Goal: Task Accomplishment & Management: Use online tool/utility

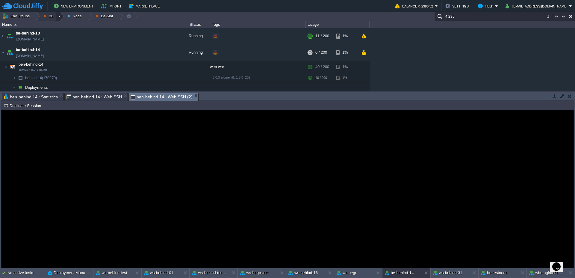
click at [60, 16] on div at bounding box center [60, 16] width 8 height 9
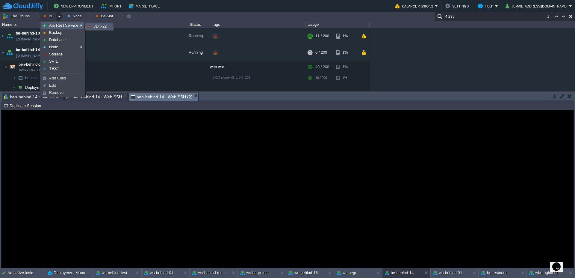
click at [108, 27] on link "JDK-22" at bounding box center [99, 26] width 27 height 7
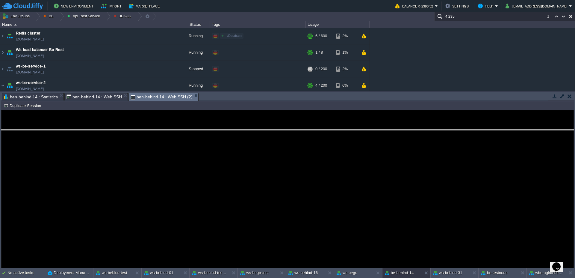
drag, startPoint x: 257, startPoint y: 99, endPoint x: 261, endPoint y: 138, distance: 39.2
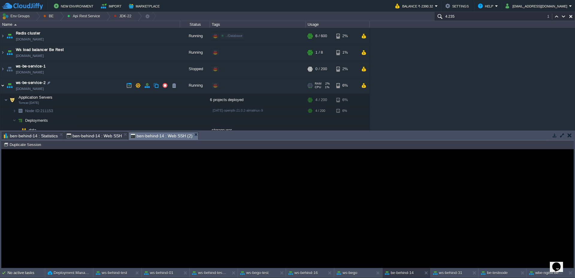
click at [0, 87] on img at bounding box center [2, 85] width 5 height 16
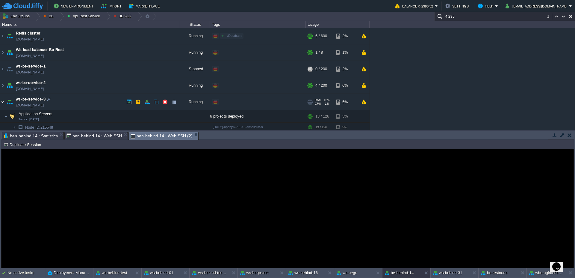
click at [0, 103] on img at bounding box center [2, 102] width 5 height 16
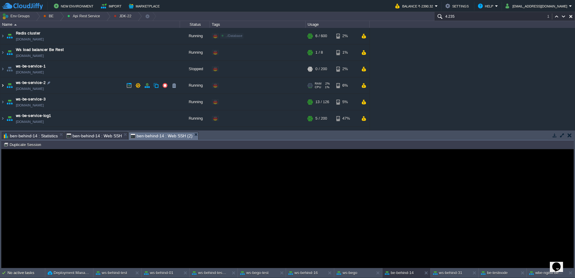
click at [0, 85] on img at bounding box center [2, 85] width 5 height 16
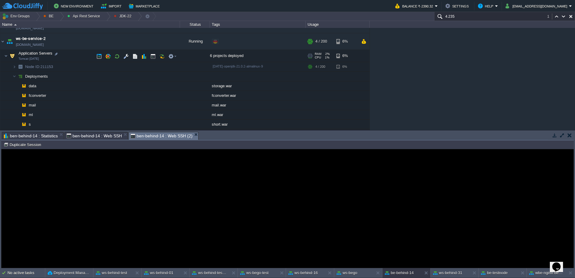
scroll to position [36, 0]
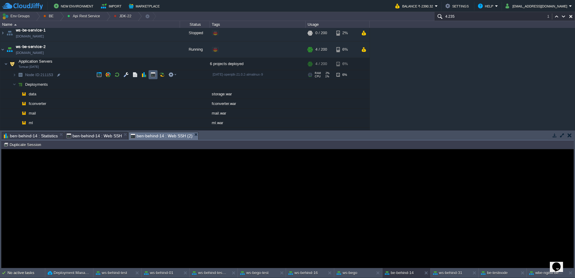
click at [156, 73] on td at bounding box center [153, 74] width 9 height 9
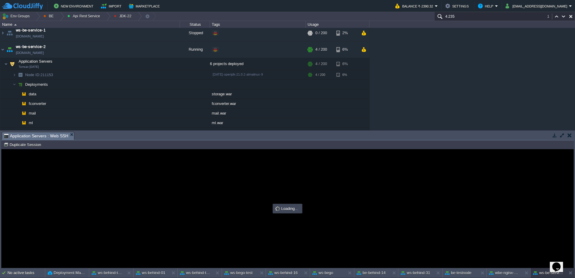
scroll to position [0, 0]
type input "#000000"
click at [7, 64] on img at bounding box center [6, 64] width 4 height 12
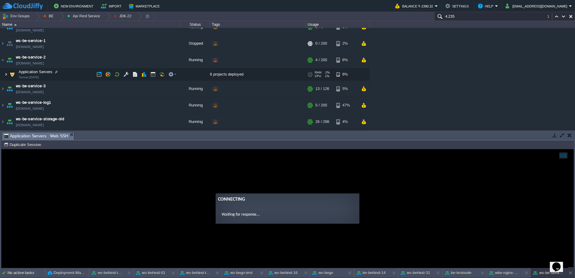
click at [7, 77] on img at bounding box center [6, 74] width 4 height 12
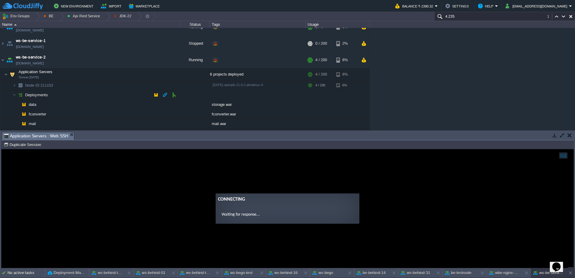
click at [16, 93] on img at bounding box center [20, 94] width 8 height 9
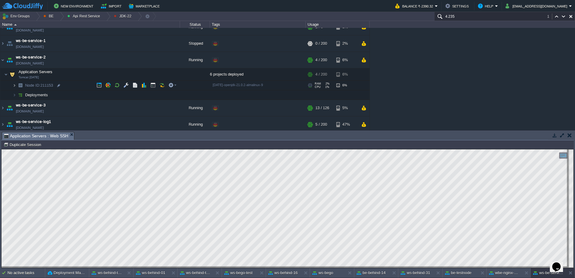
click at [13, 88] on img at bounding box center [15, 85] width 4 height 9
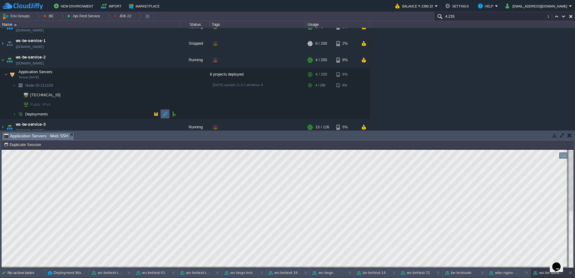
click at [166, 115] on button "button" at bounding box center [164, 113] width 5 height 5
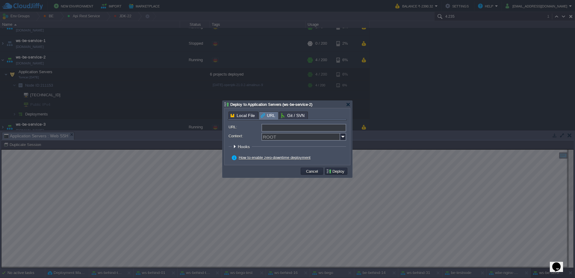
click at [333, 126] on input "URL:" at bounding box center [304, 128] width 85 height 8
type input "[URL][DOMAIN_NAME]"
click at [343, 139] on img at bounding box center [343, 137] width 6 height 8
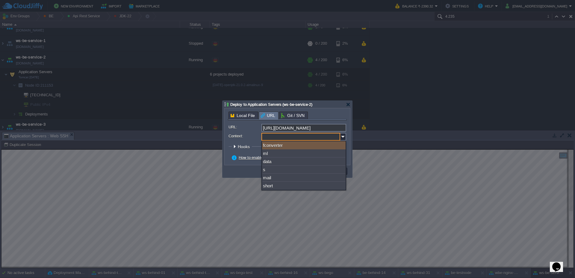
click at [329, 148] on div "fconverter" at bounding box center [304, 145] width 84 height 8
type input "fconverter"
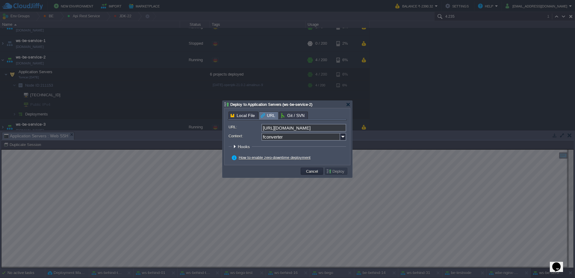
click at [337, 153] on form "URL: [URL][DOMAIN_NAME] Context: fconverter Hooks Pre Build Post Pre Deploy Pos…" at bounding box center [288, 143] width 118 height 38
click at [346, 103] on div at bounding box center [348, 104] width 4 height 4
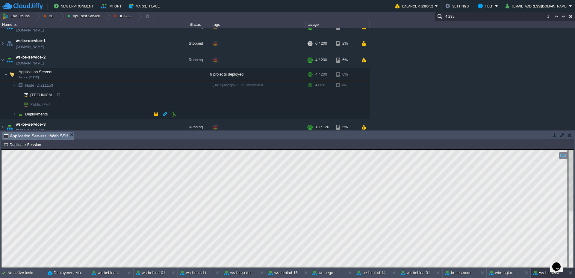
click at [12, 113] on img at bounding box center [8, 111] width 8 height 5
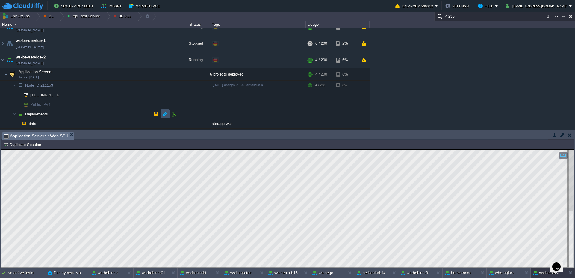
click at [165, 116] on button "button" at bounding box center [164, 113] width 5 height 5
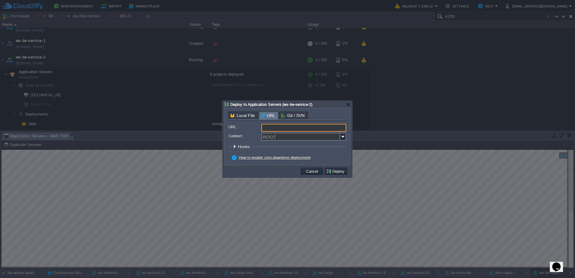
click at [334, 127] on input "URL:" at bounding box center [304, 128] width 85 height 8
type input "[URL][DOMAIN_NAME]"
click at [343, 137] on img at bounding box center [343, 137] width 6 height 8
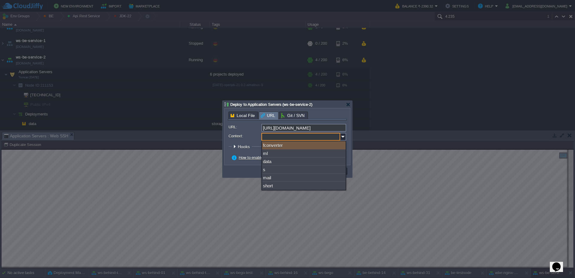
click at [307, 145] on div "fconverter" at bounding box center [304, 145] width 84 height 8
type input "fconverter"
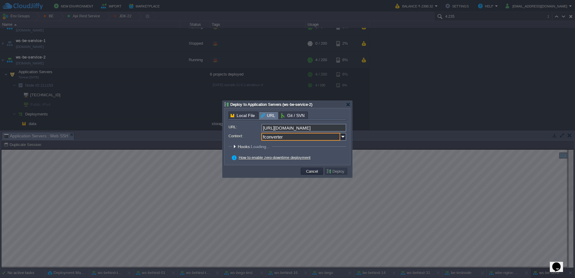
click at [331, 148] on fieldset "Hooks: Loading... Pre Build Post Pre Deploy Post Pre Update Post Loading..." at bounding box center [288, 148] width 118 height 8
click at [335, 163] on div "Local File URL Git / SVN URL: [URL][DOMAIN_NAME] Context: fconverter Hooks Pre …" at bounding box center [288, 136] width 126 height 57
click at [336, 170] on button "Deploy" at bounding box center [336, 170] width 20 height 5
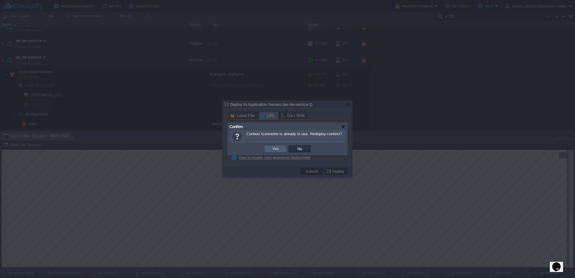
click at [277, 150] on button "Yes" at bounding box center [276, 148] width 10 height 5
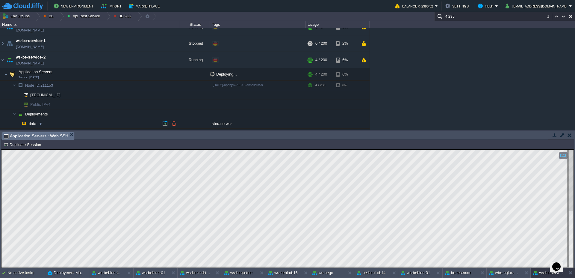
scroll to position [31, 0]
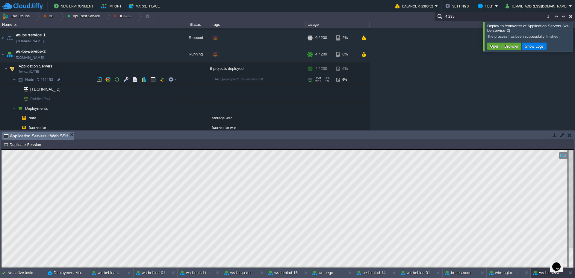
click at [12, 81] on span at bounding box center [6, 79] width 12 height 4
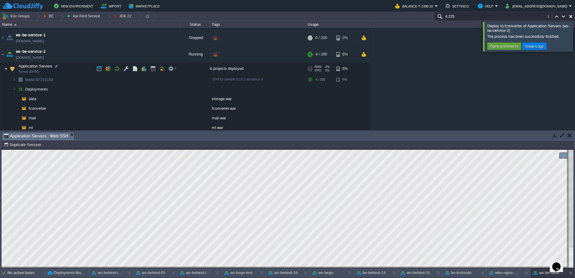
click at [7, 68] on img at bounding box center [6, 69] width 4 height 12
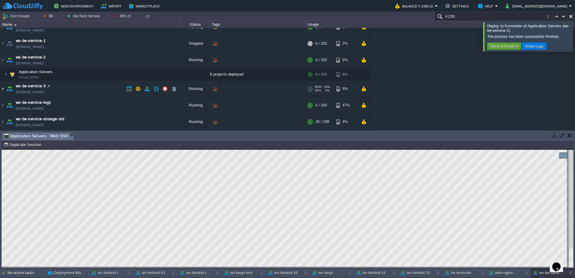
click at [0, 90] on img at bounding box center [2, 89] width 5 height 16
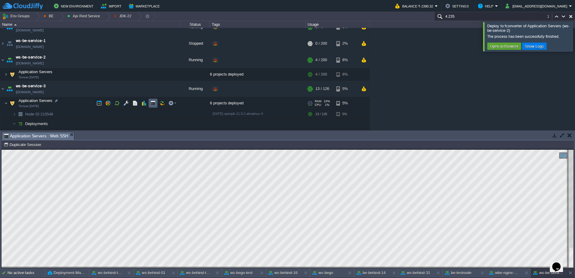
click at [155, 102] on button "button" at bounding box center [152, 102] width 5 height 5
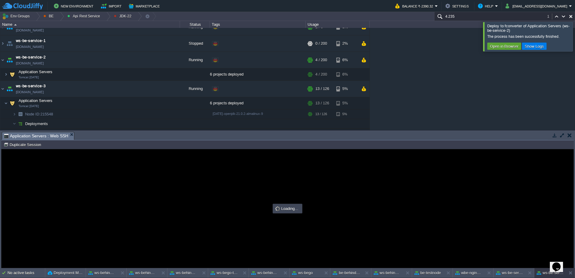
scroll to position [0, 0]
type input "#000000"
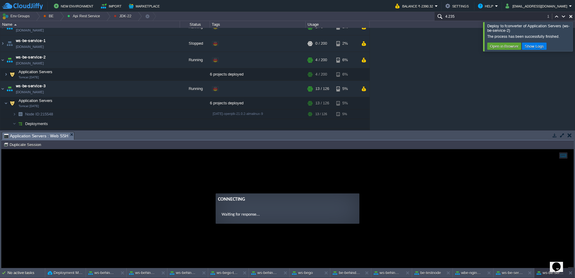
click at [575, 39] on div at bounding box center [583, 36] width 0 height 29
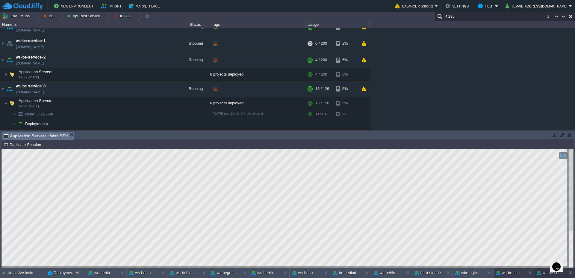
click at [520, 272] on button "ws-be-service-2" at bounding box center [510, 273] width 28 height 6
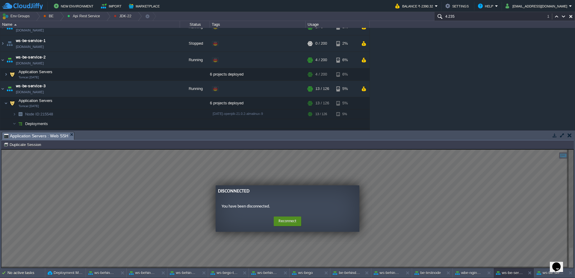
click at [293, 224] on button "Reconnect" at bounding box center [288, 221] width 28 height 10
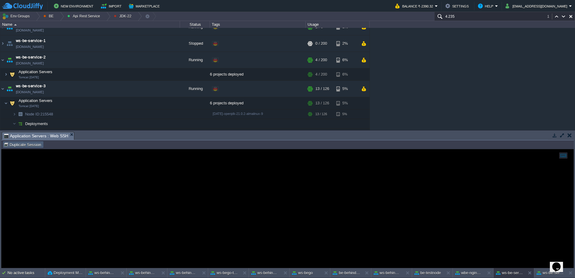
click at [21, 145] on button "Duplicate Session" at bounding box center [23, 144] width 39 height 5
type input "#000000"
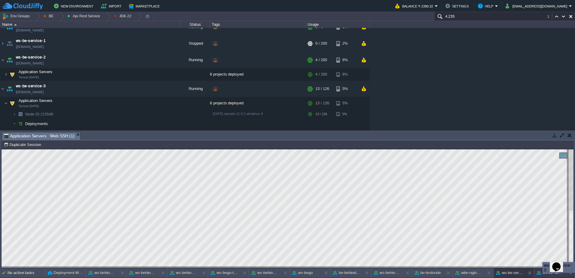
click at [548, 277] on div "ws-be-service-3" at bounding box center [551, 273] width 32 height 10
click at [506, 274] on button "ws-be-service-2" at bounding box center [510, 273] width 28 height 6
click at [489, 273] on button at bounding box center [491, 273] width 6 height 6
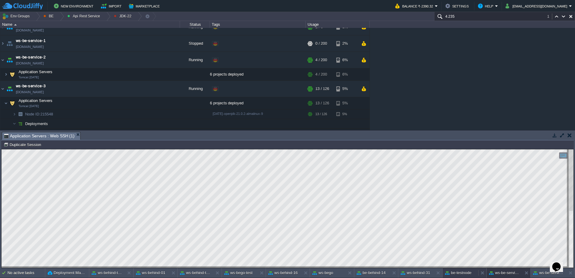
click at [462, 272] on button "be-testnode" at bounding box center [458, 273] width 27 height 6
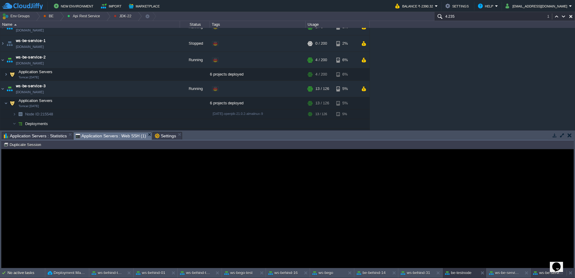
click at [541, 275] on button "ws-be-service-3" at bounding box center [548, 273] width 31 height 6
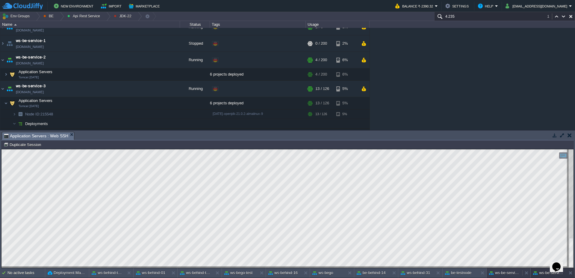
click at [508, 276] on div "ws-be-service-2" at bounding box center [505, 273] width 36 height 10
click at [547, 276] on div "ws-be-service-3" at bounding box center [549, 273] width 36 height 10
click at [163, 122] on button "button" at bounding box center [164, 123] width 5 height 5
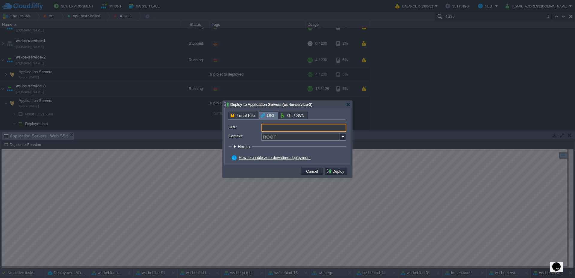
click at [278, 127] on input "URL:" at bounding box center [304, 128] width 85 height 8
type input "[URL][DOMAIN_NAME]"
click at [340, 136] on input "Context:" at bounding box center [301, 137] width 79 height 8
click at [343, 137] on img at bounding box center [343, 137] width 6 height 8
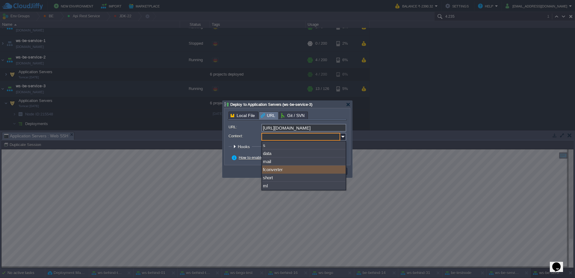
click at [284, 171] on div "fconverter" at bounding box center [304, 169] width 84 height 8
type input "fconverter"
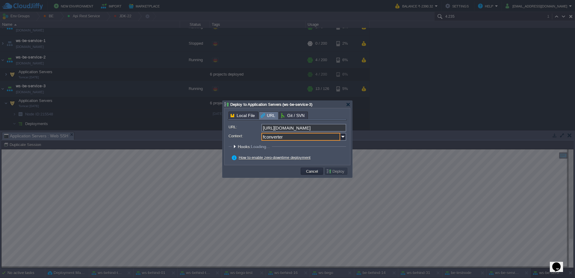
click at [326, 153] on form "URL: [URL][DOMAIN_NAME] Context: fconverter Hooks: Loading... Pre Build Post Pr…" at bounding box center [288, 143] width 118 height 38
click at [342, 172] on button "Deploy" at bounding box center [336, 170] width 20 height 5
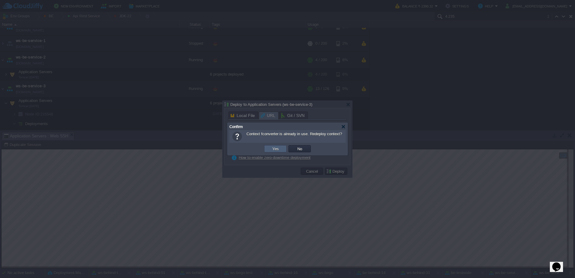
click at [281, 148] on td "Yes" at bounding box center [275, 148] width 22 height 7
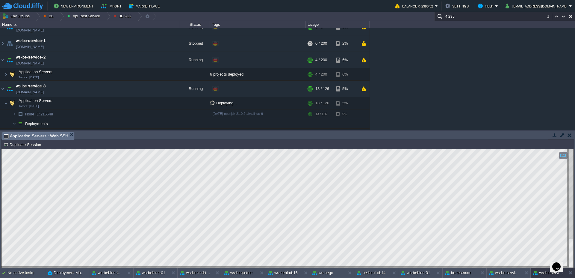
scroll to position [41, 0]
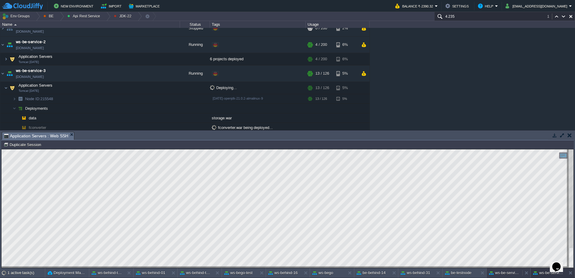
click at [512, 272] on button "ws-be-service-2" at bounding box center [504, 273] width 31 height 6
click at [544, 274] on button "ws-be-service-3" at bounding box center [548, 273] width 31 height 6
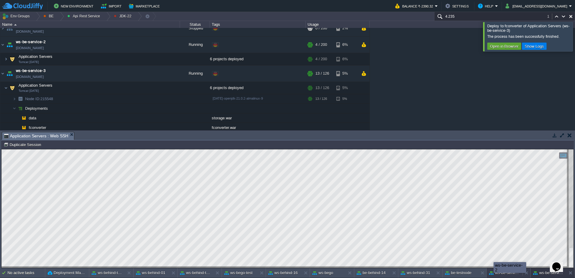
click at [500, 275] on button "ws-be-service-2" at bounding box center [504, 273] width 31 height 6
click at [548, 274] on button "ws-be-service-3" at bounding box center [548, 273] width 31 height 6
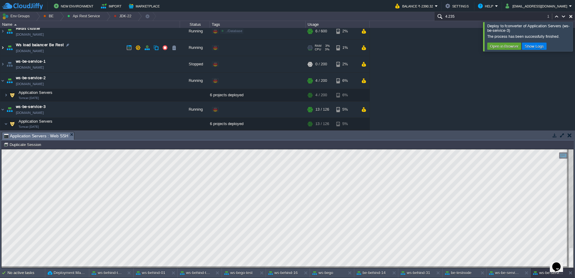
click at [3, 49] on img at bounding box center [2, 48] width 5 height 16
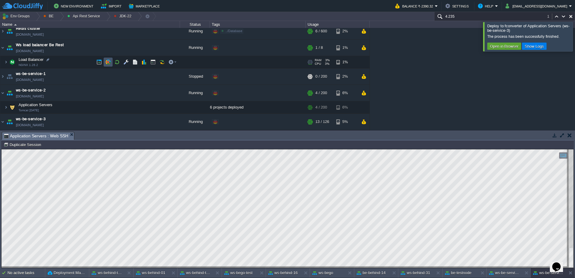
click at [109, 64] on button "button" at bounding box center [107, 61] width 5 height 5
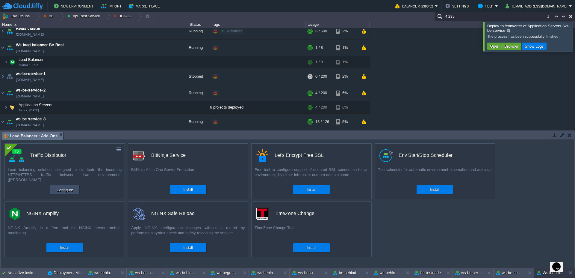
click at [67, 189] on button "Configure" at bounding box center [65, 189] width 20 height 7
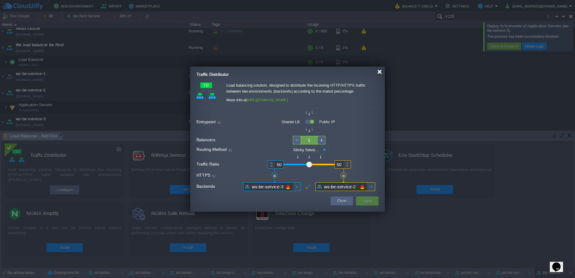
click at [381, 70] on div at bounding box center [380, 72] width 4 height 4
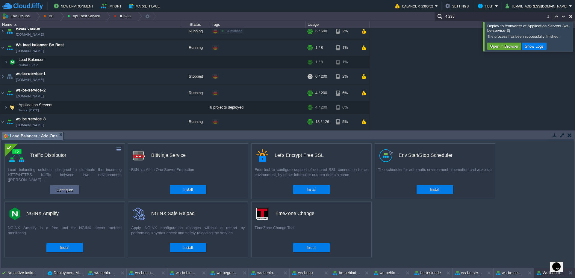
click at [575, 37] on div at bounding box center [583, 36] width 0 height 29
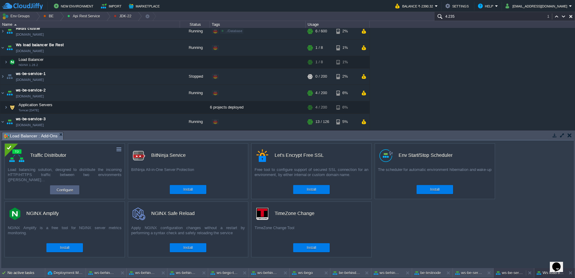
click at [506, 276] on div "ws-be-service-3" at bounding box center [510, 273] width 32 height 10
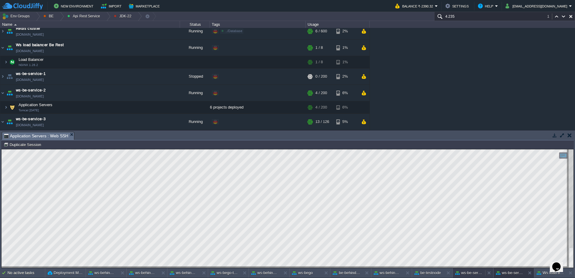
click at [466, 270] on button "ws-be-service-2" at bounding box center [469, 273] width 28 height 6
click at [4, 63] on span at bounding box center [2, 62] width 4 height 4
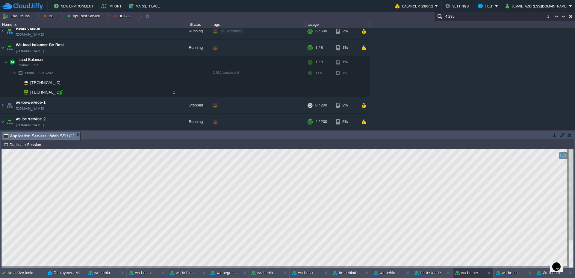
click at [63, 92] on div at bounding box center [61, 92] width 5 height 5
type input "[TECHNICAL_ID]"
click at [514, 271] on button "ws-be-service-3" at bounding box center [510, 273] width 28 height 6
click at [62, 93] on div at bounding box center [61, 92] width 5 height 5
click at [474, 275] on button "ws-be-service-2" at bounding box center [469, 273] width 28 height 6
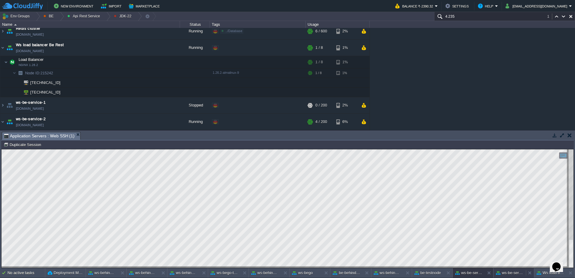
click at [509, 272] on button "ws-be-service-3" at bounding box center [510, 273] width 28 height 6
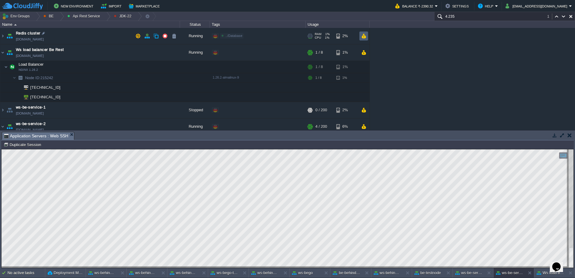
click at [365, 35] on button "button" at bounding box center [363, 35] width 5 height 5
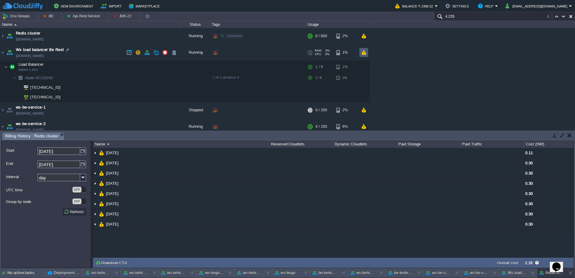
click at [364, 53] on button "button" at bounding box center [363, 52] width 5 height 5
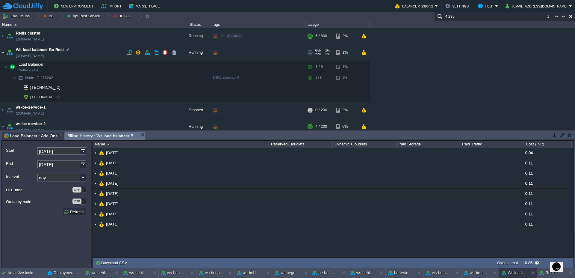
click at [0, 53] on img at bounding box center [2, 52] width 5 height 16
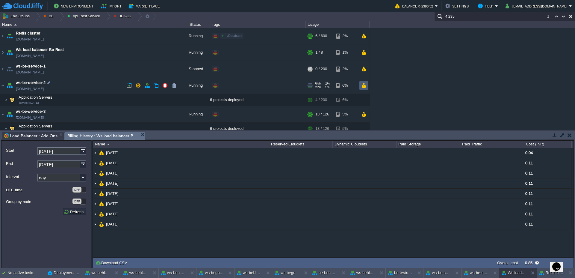
click at [366, 86] on td at bounding box center [364, 85] width 9 height 9
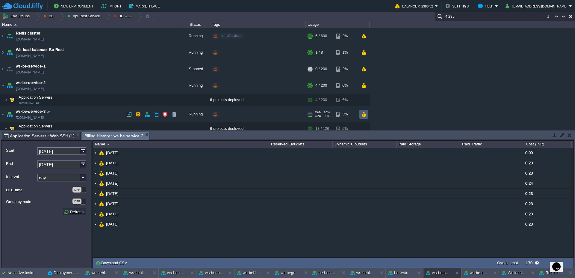
click at [363, 114] on button "button" at bounding box center [363, 113] width 5 height 5
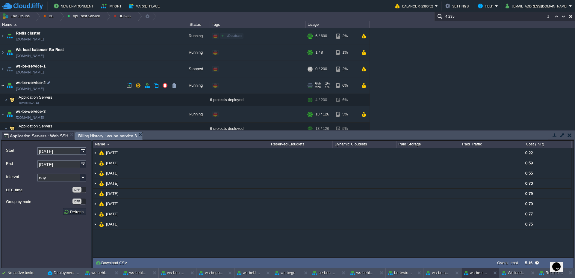
click at [0, 87] on img at bounding box center [2, 85] width 5 height 16
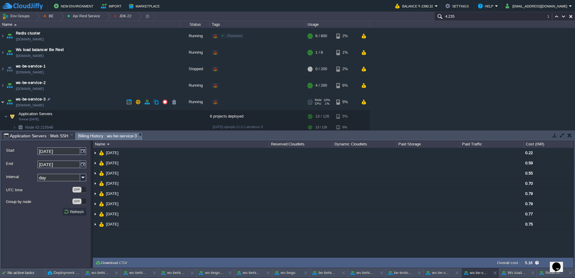
click at [1, 102] on img at bounding box center [2, 102] width 5 height 16
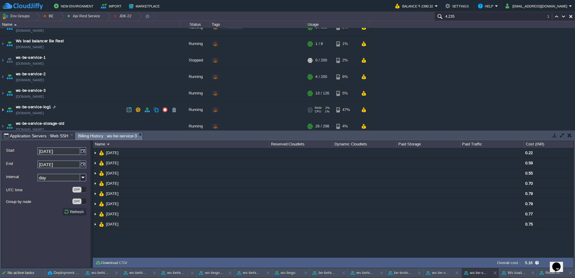
scroll to position [13, 0]
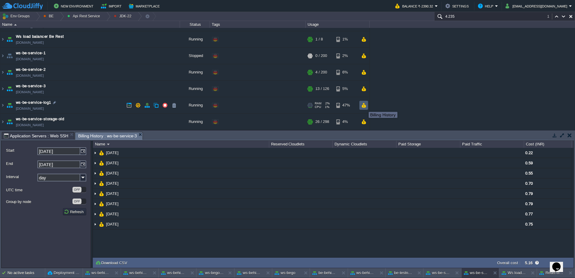
click at [364, 106] on button "button" at bounding box center [363, 104] width 5 height 5
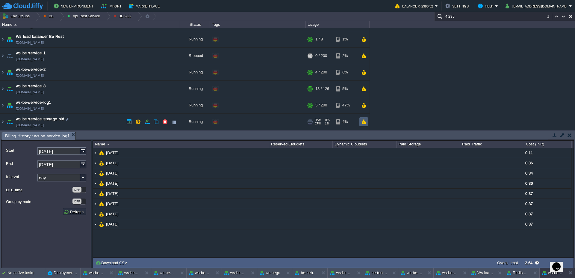
click at [366, 123] on button "button" at bounding box center [363, 121] width 5 height 5
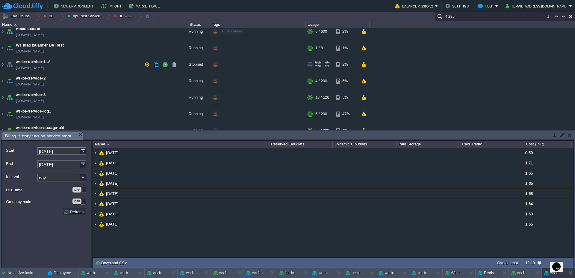
scroll to position [0, 0]
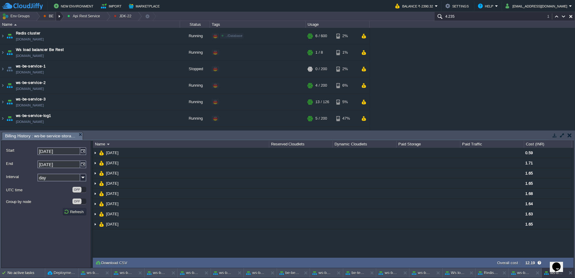
click at [59, 16] on div at bounding box center [60, 16] width 8 height 9
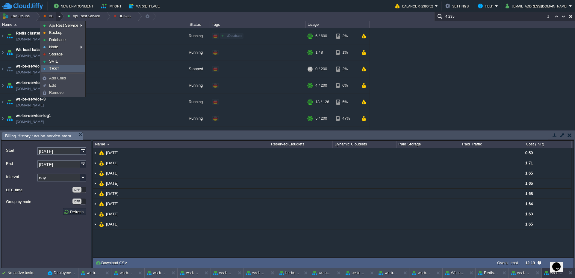
click at [60, 67] on link "TEST" at bounding box center [62, 68] width 43 height 7
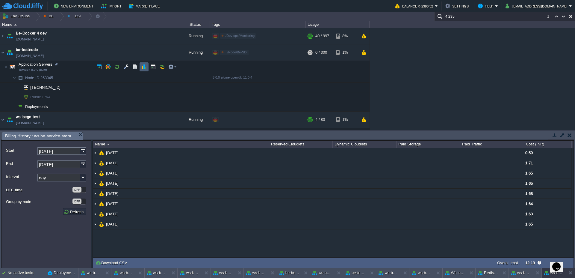
click at [145, 67] on button "button" at bounding box center [143, 66] width 5 height 5
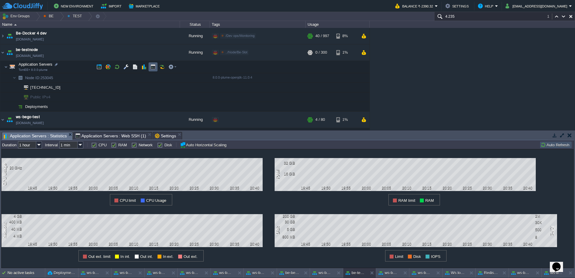
click at [153, 70] on td at bounding box center [153, 66] width 9 height 9
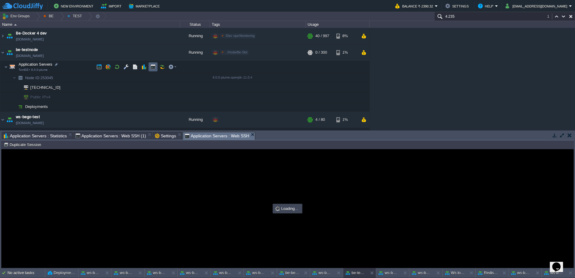
type input "#000000"
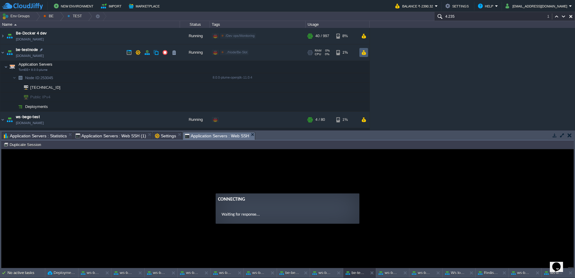
click at [364, 55] on button "button" at bounding box center [363, 52] width 5 height 5
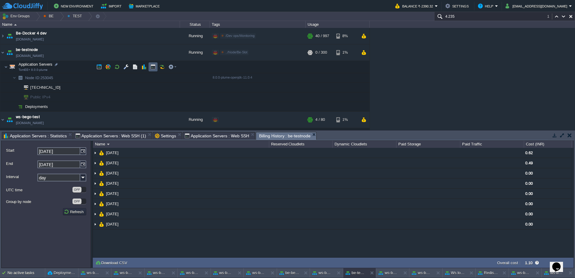
click at [150, 65] on td at bounding box center [153, 66] width 9 height 9
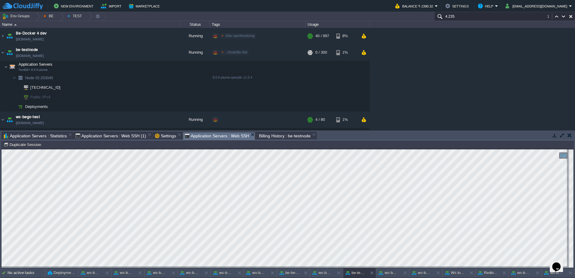
click at [238, 272] on div at bounding box center [240, 273] width 8 height 10
click at [253, 273] on button at bounding box center [254, 273] width 6 height 6
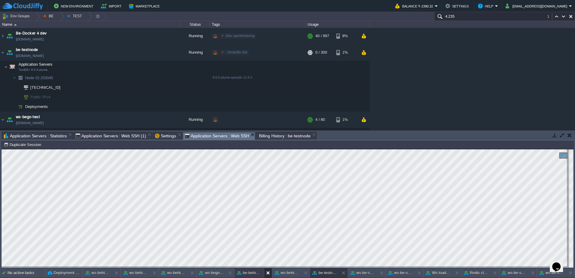
click at [266, 274] on div at bounding box center [268, 273] width 8 height 10
click at [285, 276] on div at bounding box center [285, 273] width 8 height 10
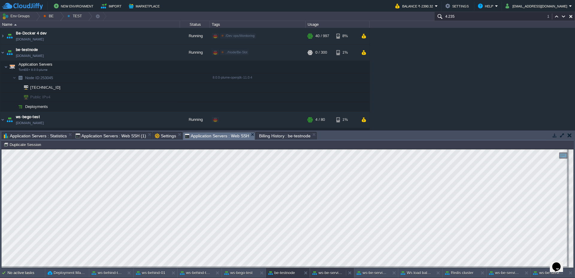
click at [328, 272] on button "ws-be-service-2" at bounding box center [328, 273] width 31 height 6
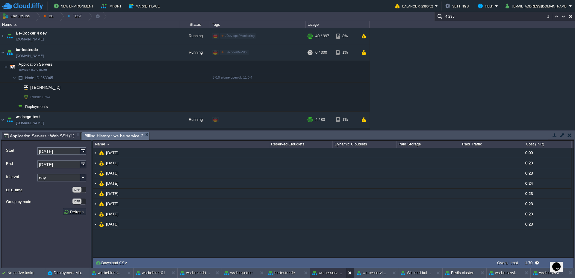
click at [349, 271] on button at bounding box center [352, 273] width 6 height 6
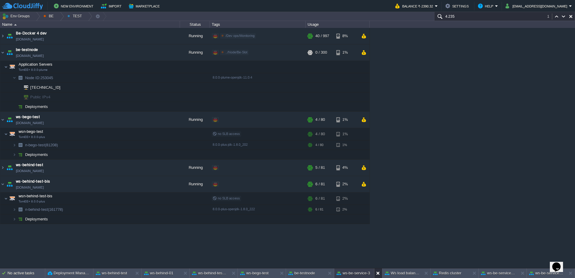
click at [377, 274] on button at bounding box center [380, 273] width 6 height 6
click at [396, 273] on button at bounding box center [399, 273] width 6 height 6
click at [395, 275] on div at bounding box center [397, 273] width 8 height 10
click at [377, 275] on button "ws-be-service-log1" at bounding box center [372, 273] width 38 height 6
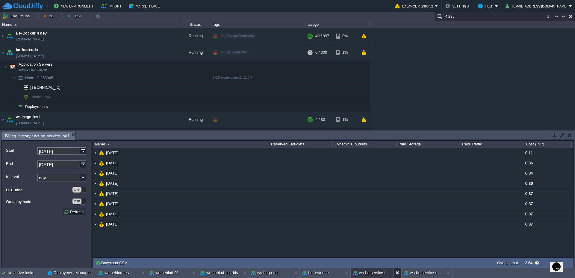
click at [396, 275] on div at bounding box center [397, 273] width 8 height 10
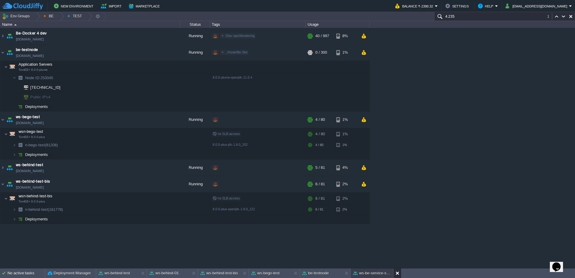
click at [400, 277] on div at bounding box center [397, 273] width 8 height 10
click at [319, 276] on button "be-testnode" at bounding box center [315, 273] width 27 height 6
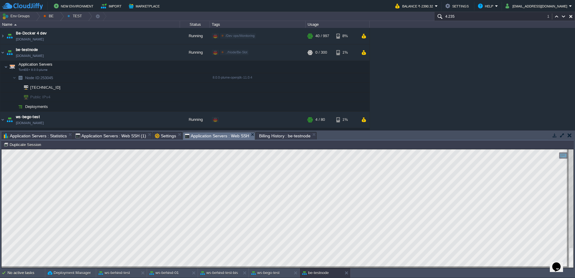
click at [22, 137] on span "Application Servers : Statistics" at bounding box center [35, 135] width 63 height 7
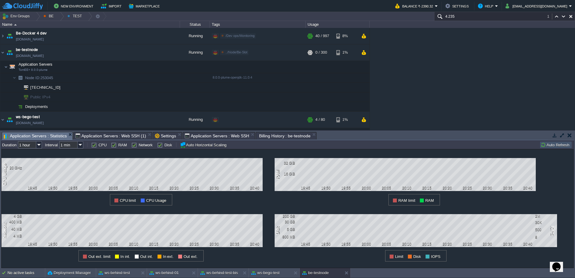
click at [555, 147] on button "Auto Refresh" at bounding box center [556, 144] width 31 height 5
click at [314, 275] on button "be-testnode" at bounding box center [315, 273] width 27 height 6
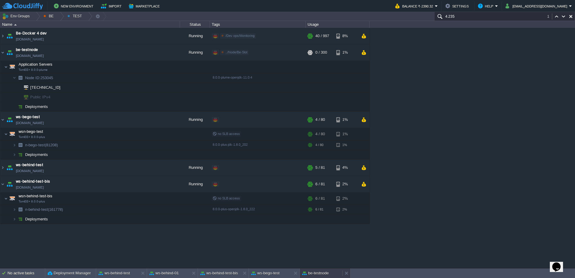
click at [322, 275] on button "be-testnode" at bounding box center [315, 273] width 27 height 6
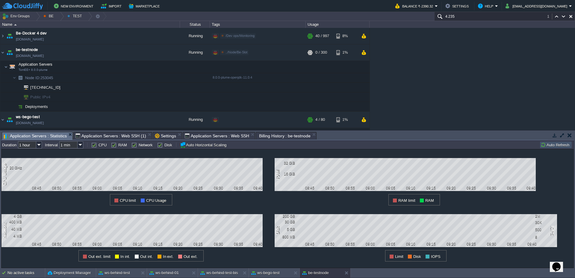
click at [92, 136] on span "Application Servers : Web SSH (1)" at bounding box center [111, 135] width 71 height 7
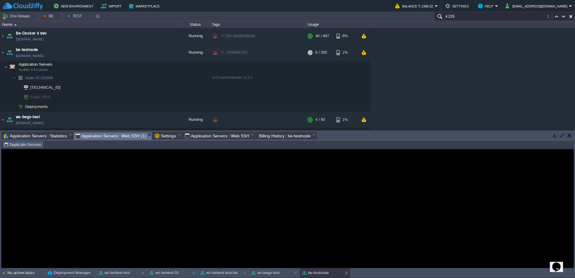
click at [30, 146] on button "Duplicate Session" at bounding box center [23, 144] width 39 height 5
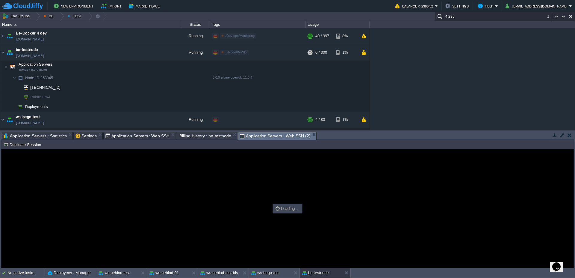
type input "#000000"
